Goal: Find specific page/section: Find specific page/section

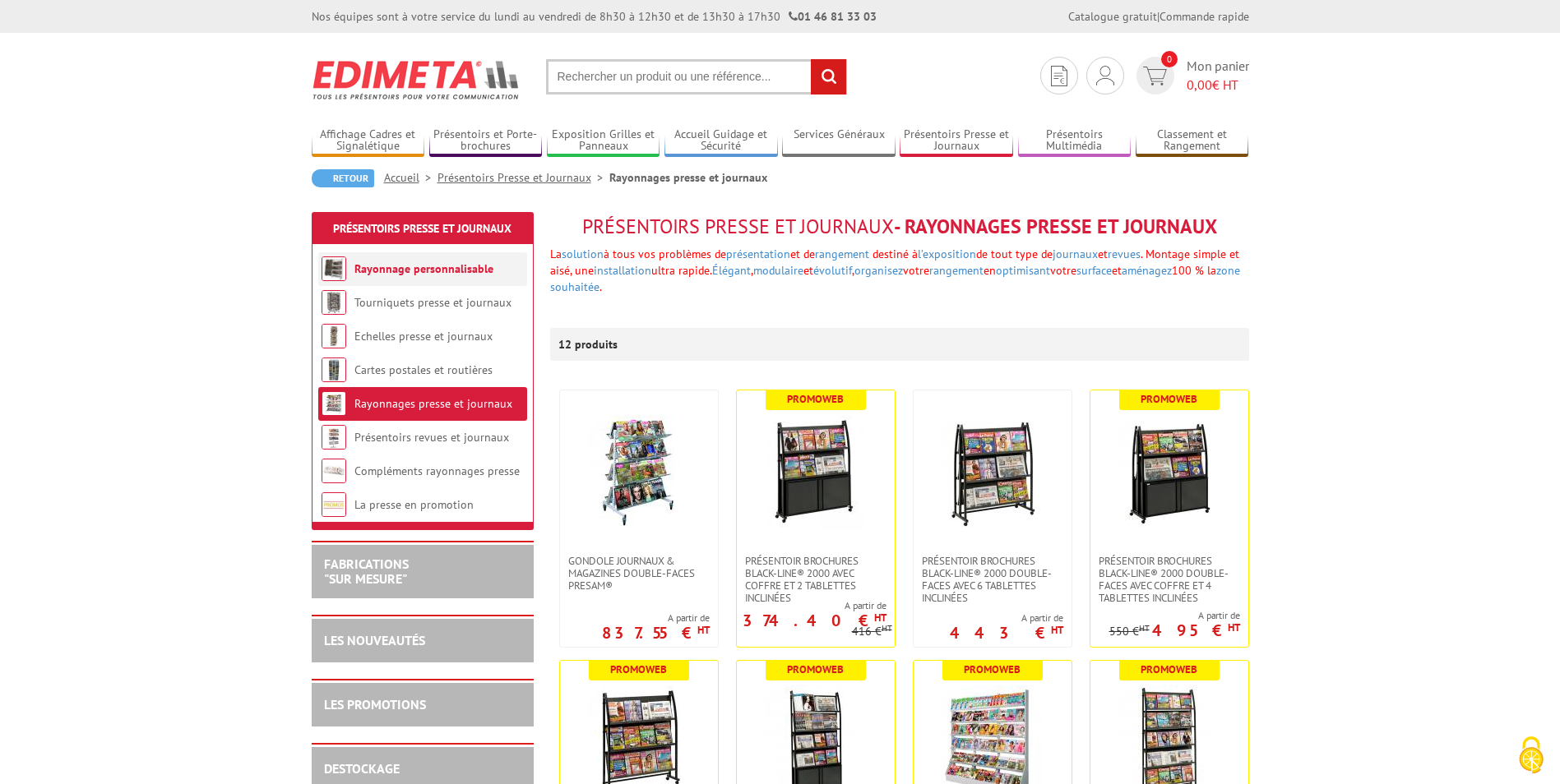
click at [452, 266] on link "Rayonnage personnalisable" at bounding box center [423, 268] width 139 height 15
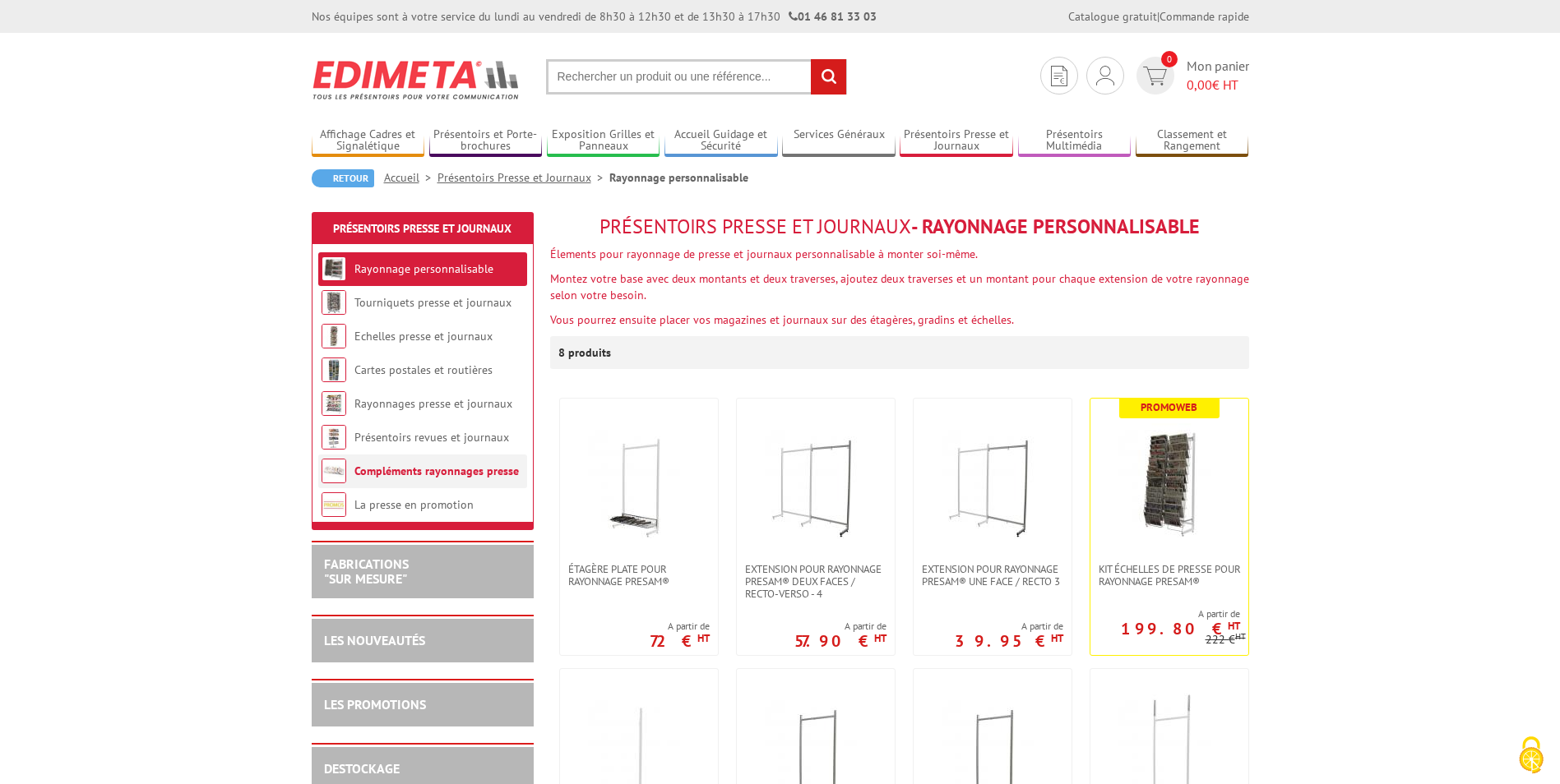
click at [396, 469] on link "Compléments rayonnages presse" at bounding box center [436, 471] width 164 height 15
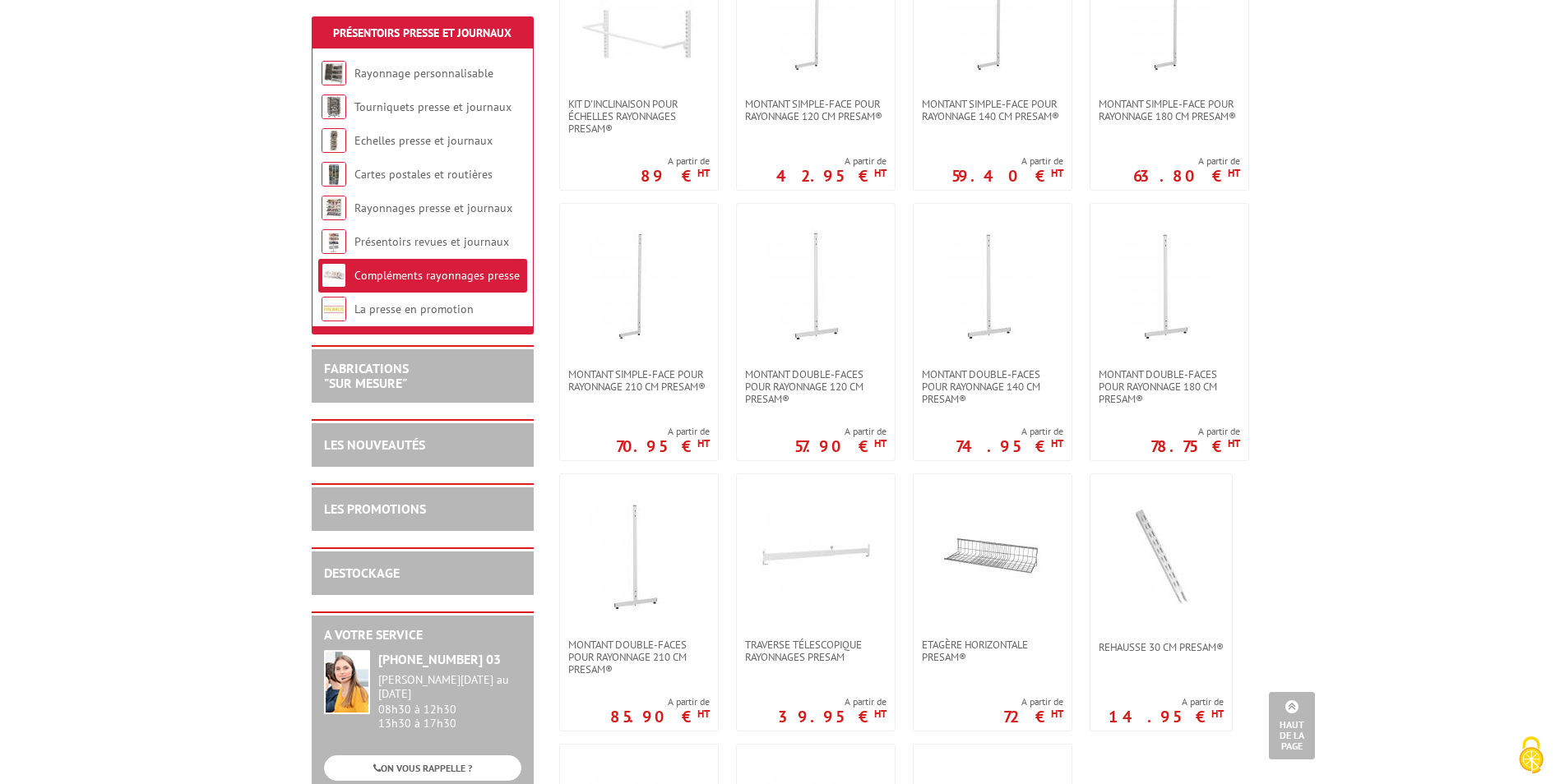
scroll to position [658, 0]
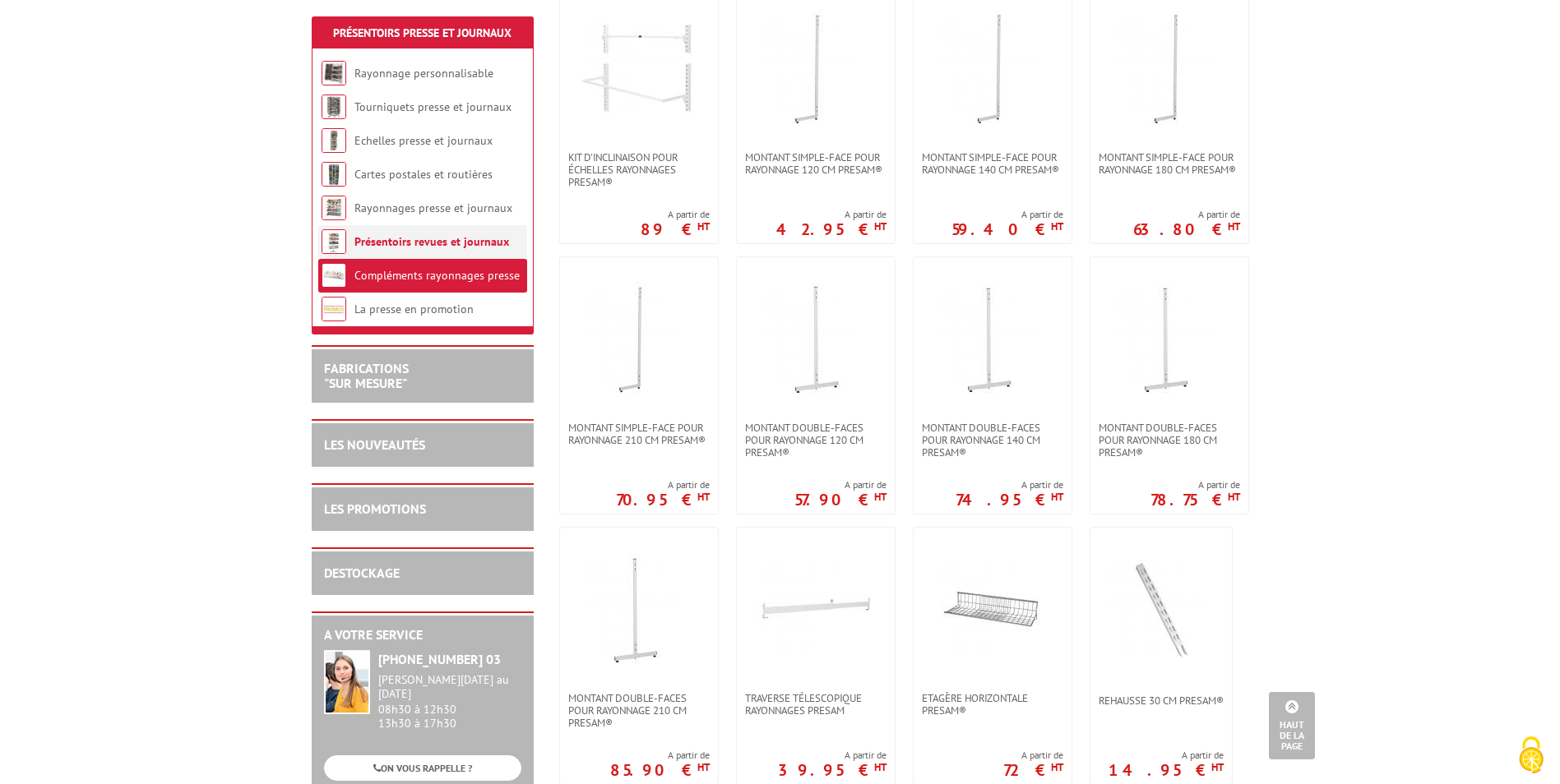
click at [446, 235] on link "Présentoirs revues et journaux" at bounding box center [431, 241] width 155 height 15
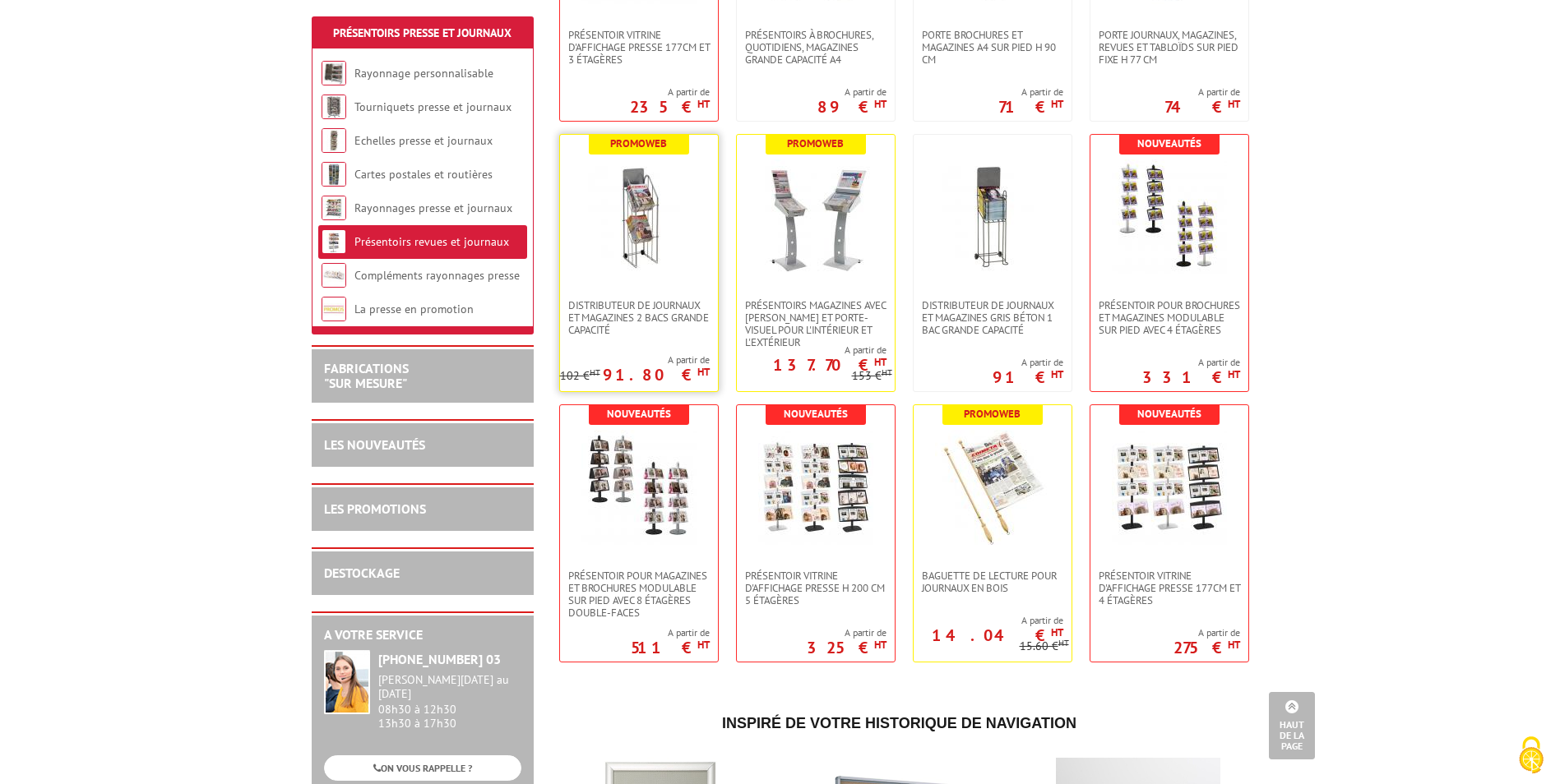
scroll to position [527, 0]
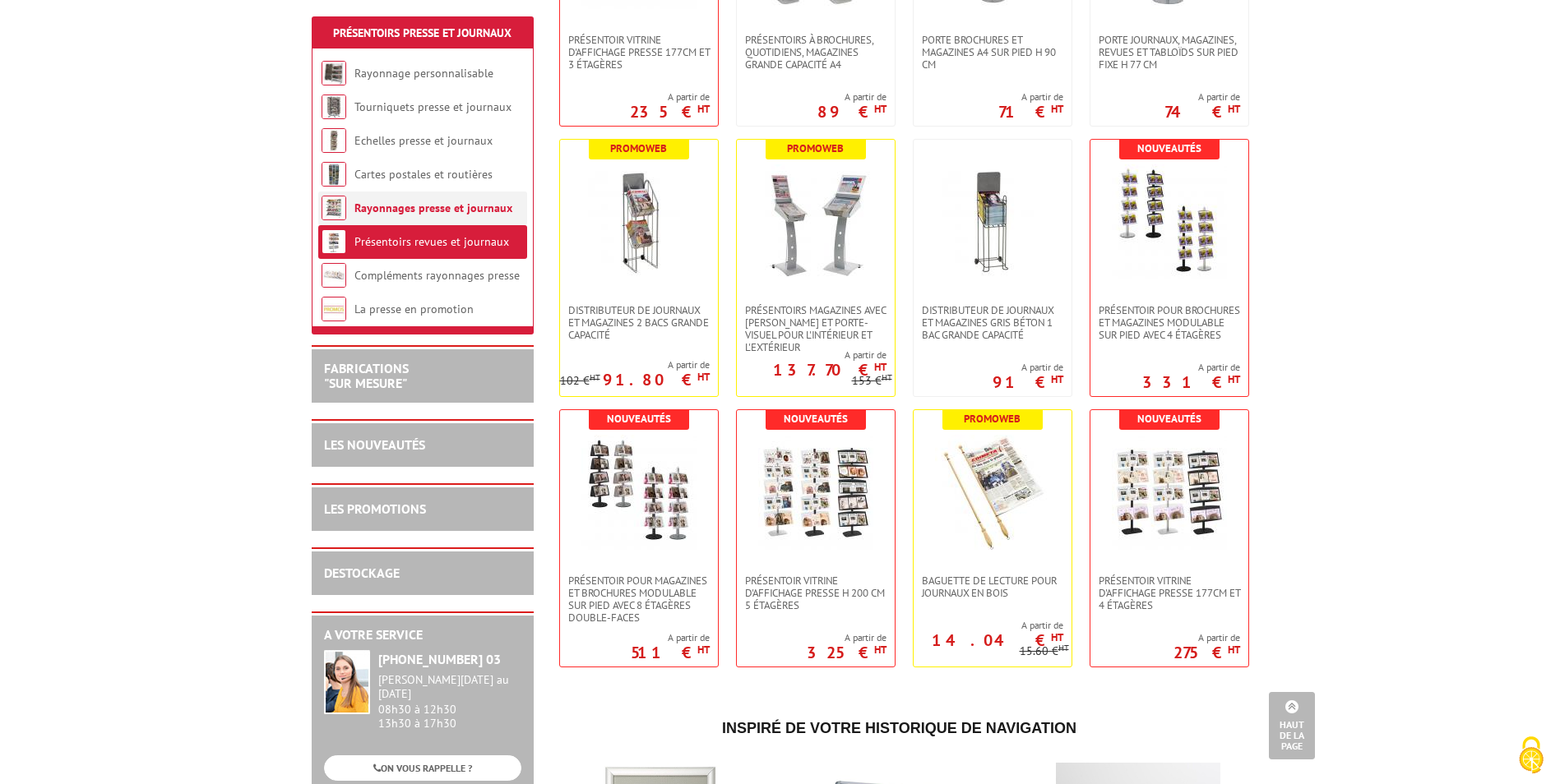
click at [461, 206] on link "Rayonnages presse et journaux" at bounding box center [433, 208] width 158 height 15
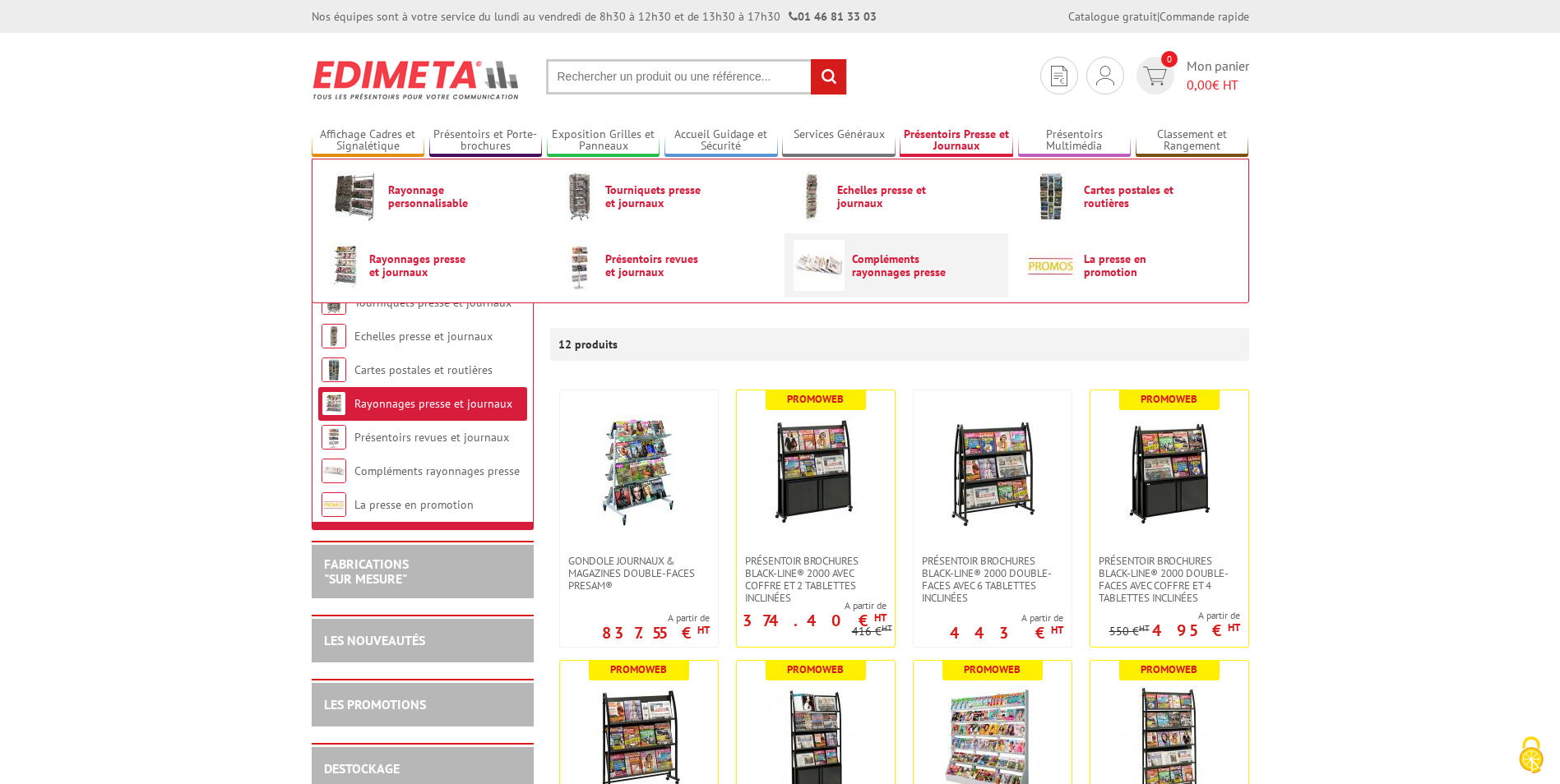
click at [877, 265] on span "Compléments rayonnages presse" at bounding box center [901, 265] width 99 height 26
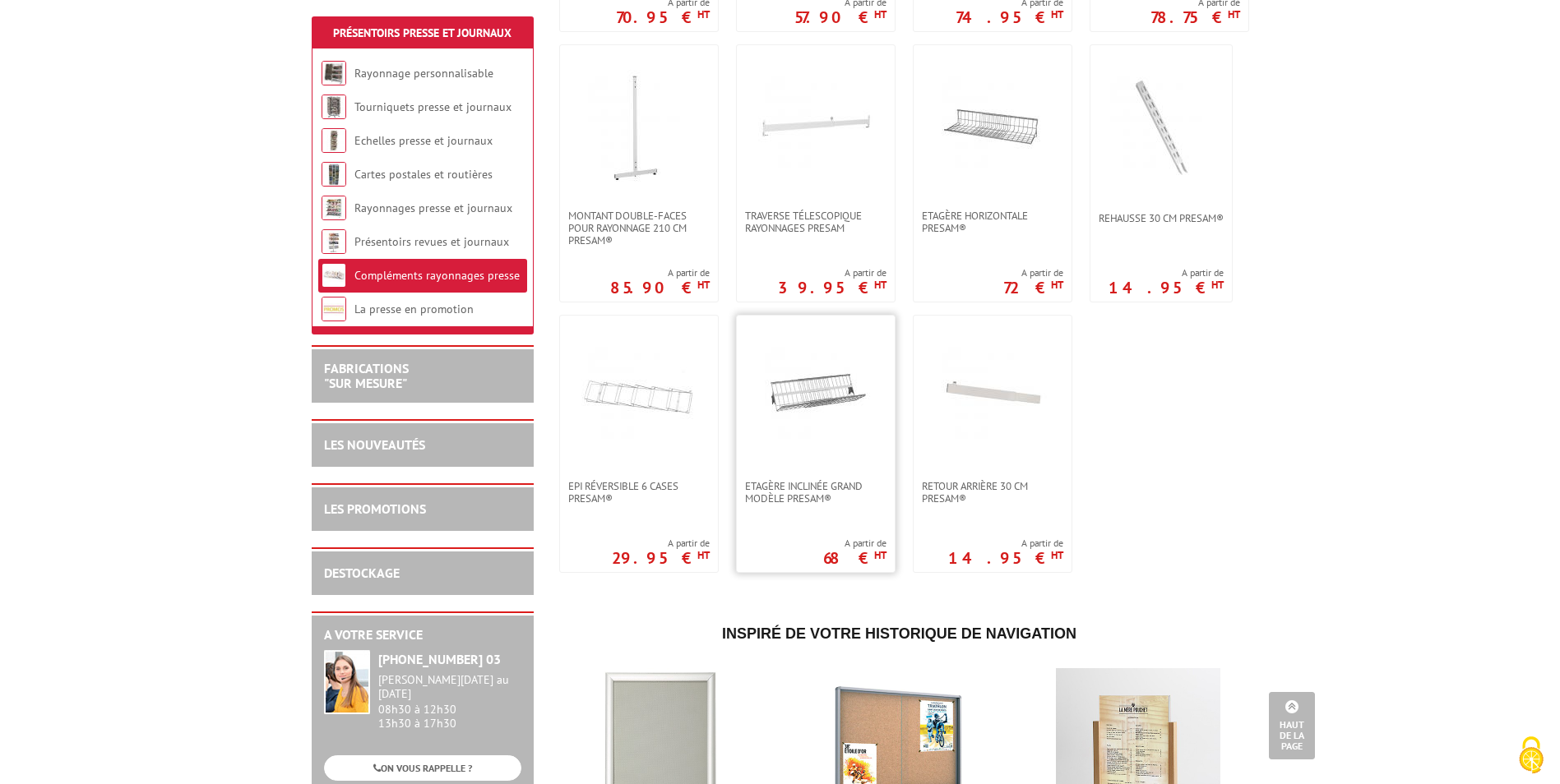
scroll to position [1151, 0]
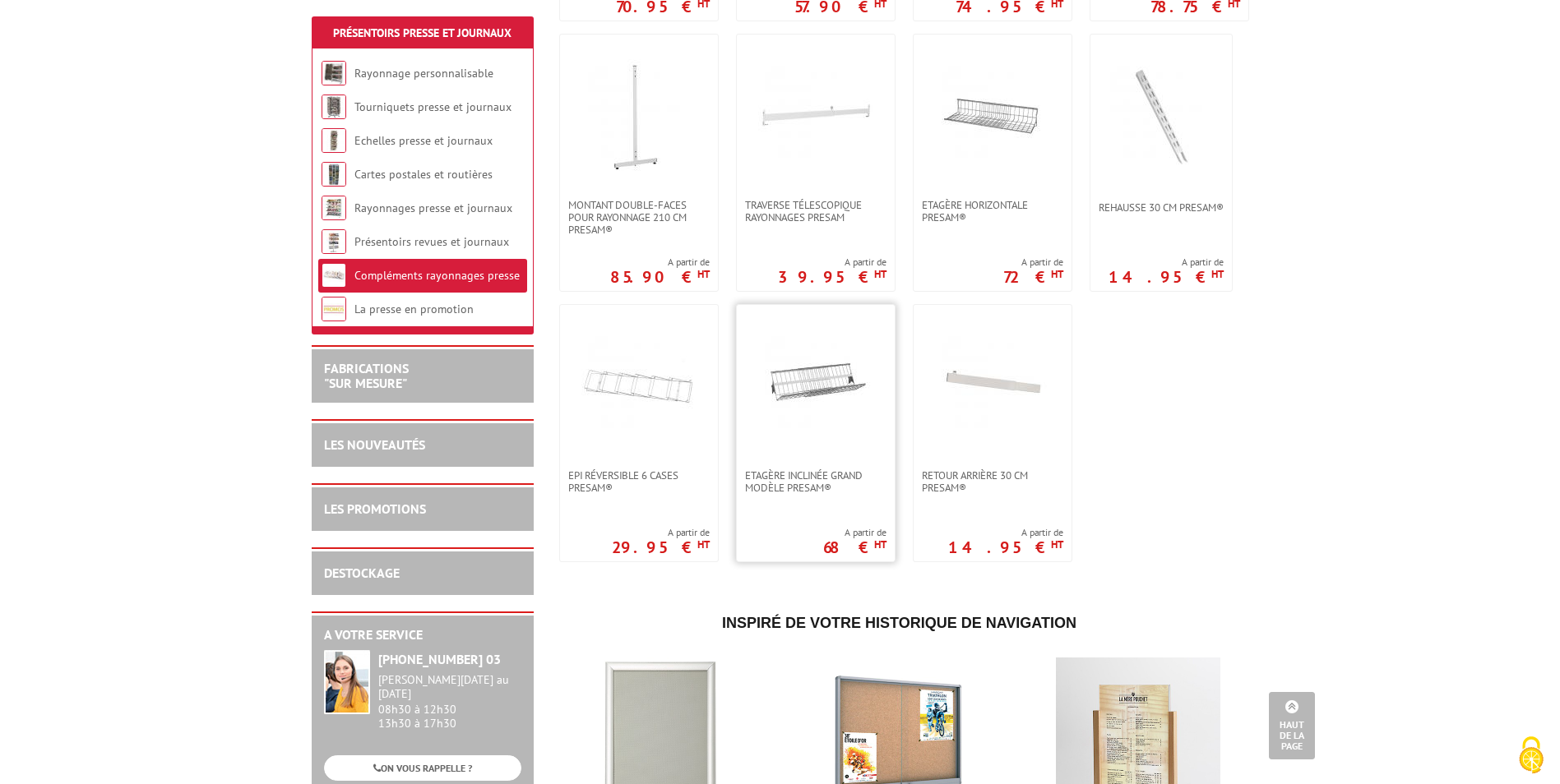
click at [815, 387] on img at bounding box center [815, 387] width 115 height 115
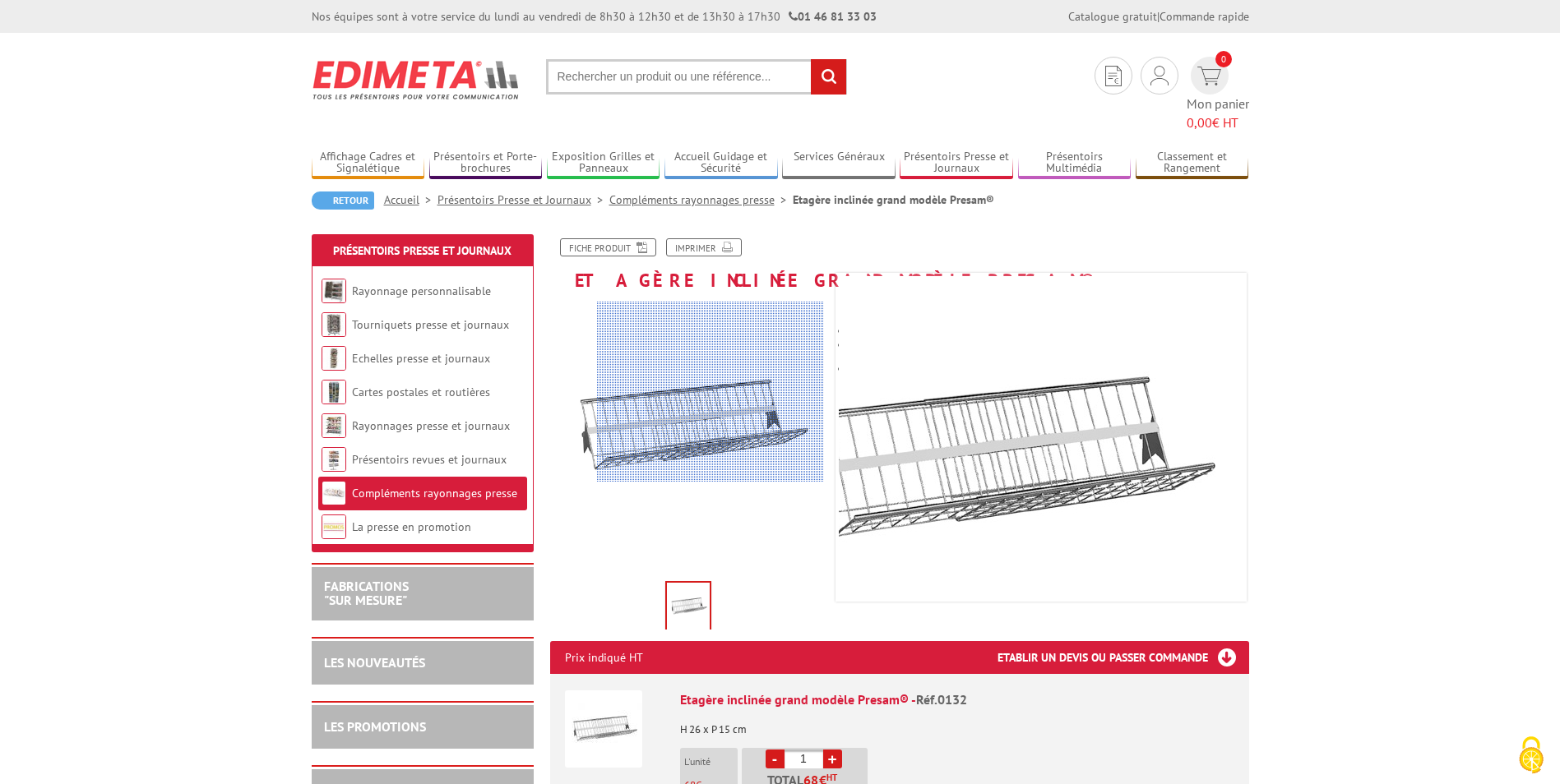
click at [710, 392] on div at bounding box center [710, 392] width 227 height 181
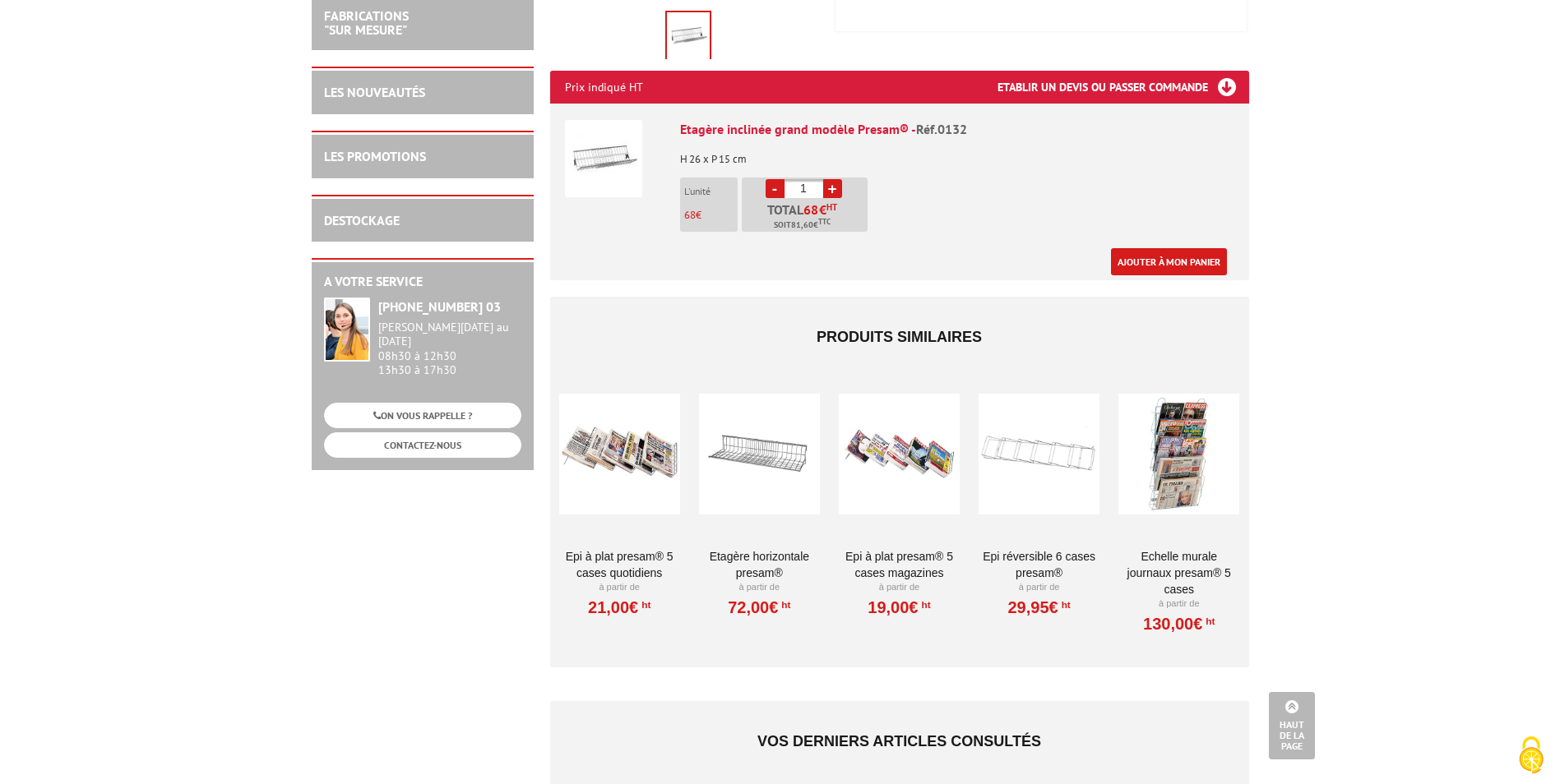
scroll to position [576, 0]
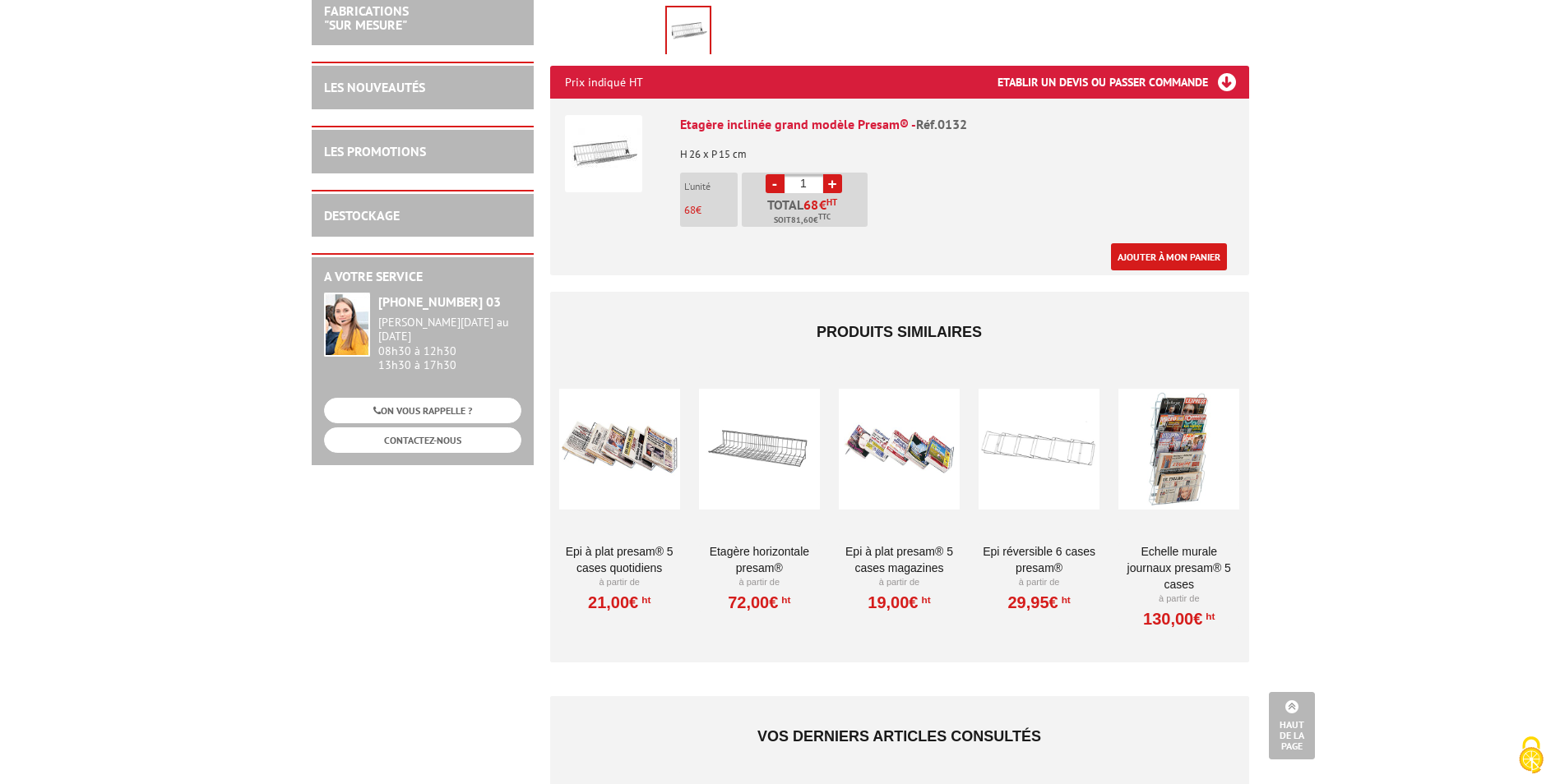
click at [765, 426] on div at bounding box center [759, 449] width 121 height 164
